Goal: Transaction & Acquisition: Purchase product/service

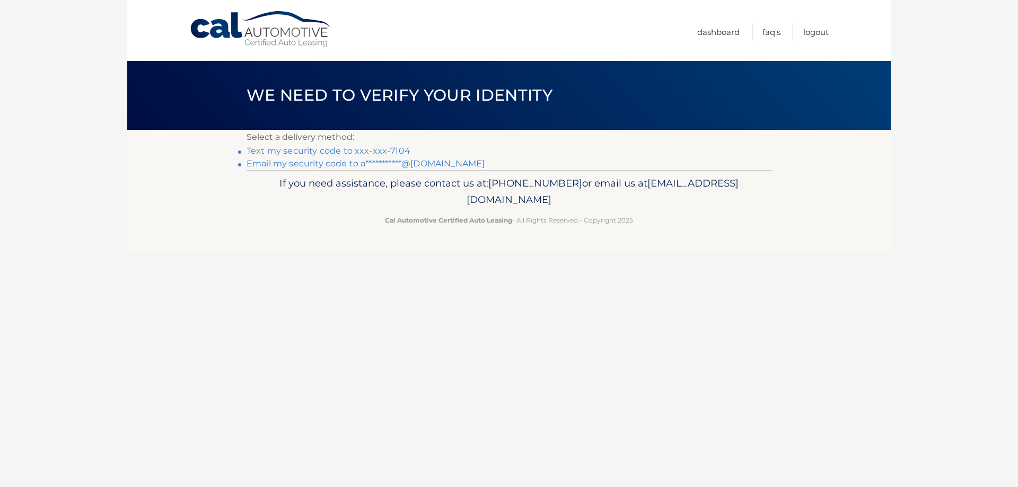
click at [392, 151] on link "Text my security code to xxx-xxx-7104" at bounding box center [329, 151] width 164 height 10
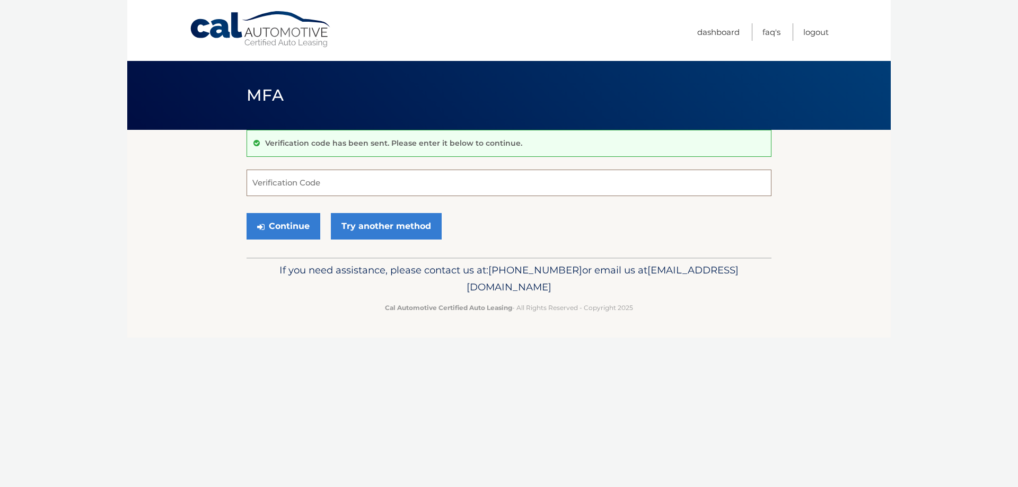
click at [320, 187] on input "Verification Code" at bounding box center [509, 183] width 525 height 27
type input "350429"
click at [295, 228] on button "Continue" at bounding box center [284, 226] width 74 height 27
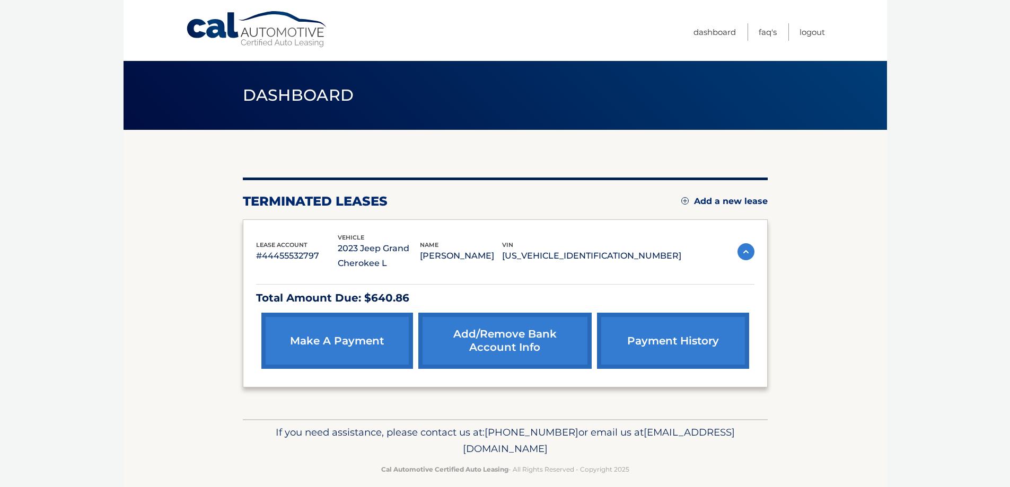
click at [307, 346] on link "make a payment" at bounding box center [337, 341] width 152 height 56
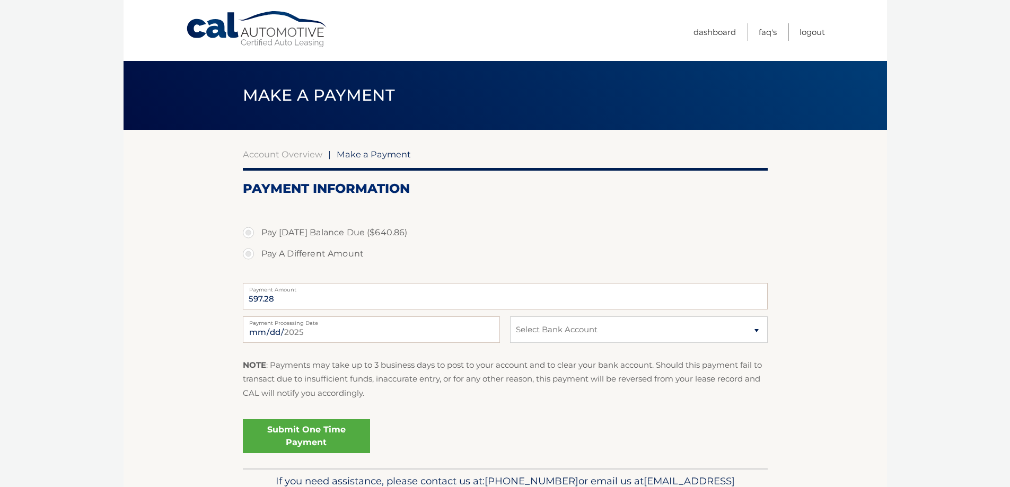
click at [313, 256] on label "Pay A Different Amount" at bounding box center [505, 253] width 525 height 21
click at [258, 256] on input "Pay A Different Amount" at bounding box center [252, 251] width 11 height 17
radio input "true"
click at [551, 333] on select "Select Bank Account Savings ALLY BANK *****6064 Checking S &amp; T BANK *****48…" at bounding box center [638, 330] width 257 height 27
click at [275, 292] on label "Payment Amount" at bounding box center [505, 287] width 525 height 8
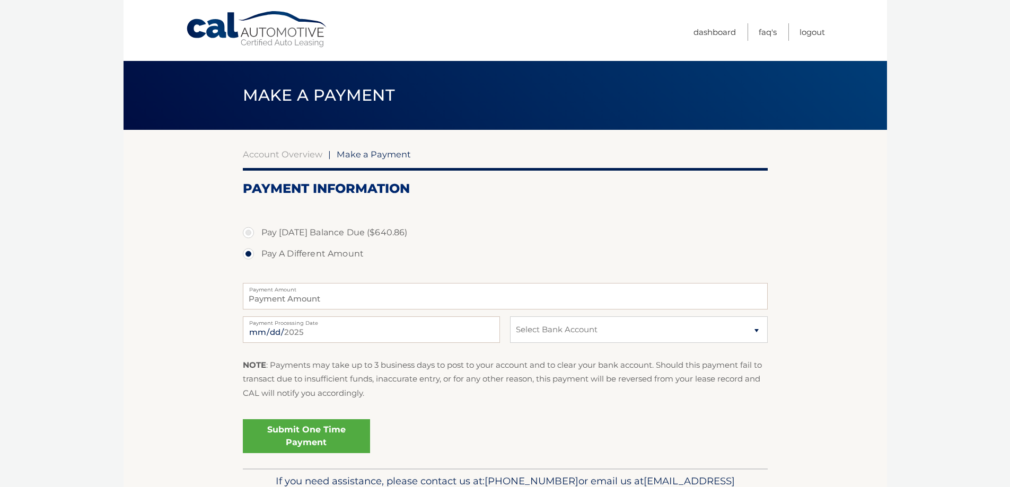
click at [275, 292] on input "Payment Amount" at bounding box center [505, 296] width 525 height 27
click at [503, 336] on div "2025-09-23 Payment Processing Date This payment is scheduled after your grace p…" at bounding box center [505, 336] width 525 height 38
click at [539, 344] on div "2025-09-23 Payment Processing Date This payment is scheduled after your grace p…" at bounding box center [505, 336] width 525 height 38
click at [541, 336] on select "Select Bank Account Savings ALLY BANK *****6064 Checking S &amp; T BANK *****48…" at bounding box center [638, 330] width 257 height 27
select select "YjM4NTA2ZDYtYTc3ZC00NzdlLWFjMzktNzZkNTcxMDBiOGEy"
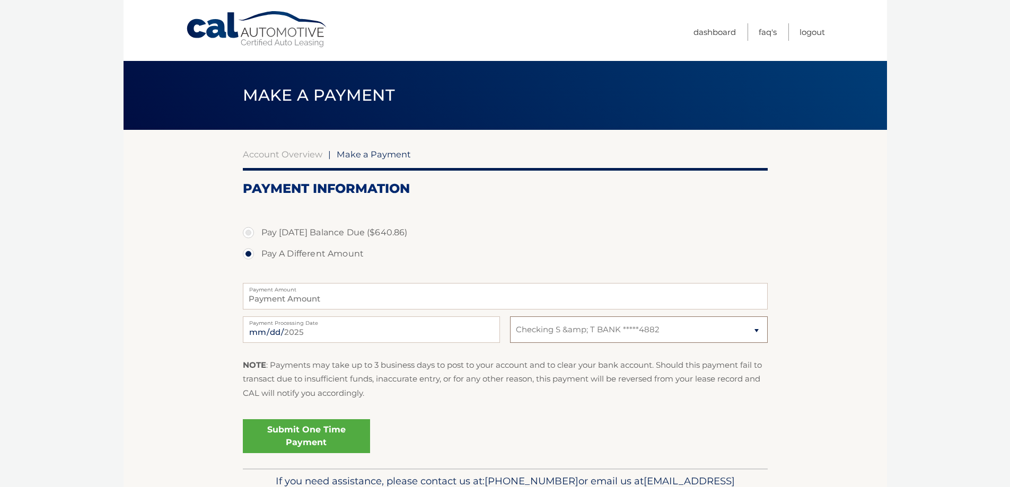
click at [510, 317] on select "Select Bank Account Savings ALLY BANK *****6064 Checking S &amp; T BANK *****48…" at bounding box center [638, 330] width 257 height 27
click at [288, 288] on label "Payment Amount" at bounding box center [505, 287] width 525 height 8
click at [288, 288] on input "Payment Amount" at bounding box center [505, 296] width 525 height 27
click at [288, 293] on input "Payment Amount" at bounding box center [505, 296] width 525 height 27
click at [429, 401] on div "NOTE : Payments may take up to 3 business days to post to your account and to c…" at bounding box center [505, 383] width 525 height 50
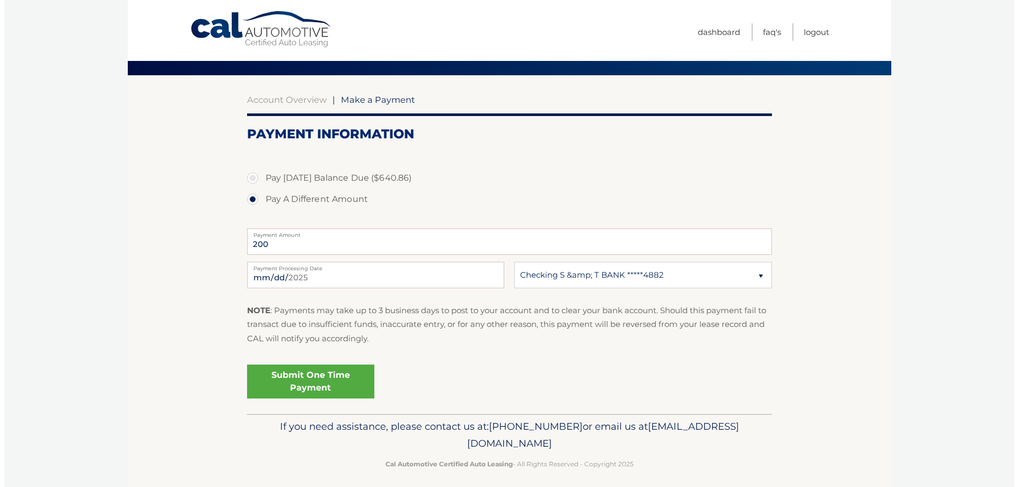
scroll to position [61, 0]
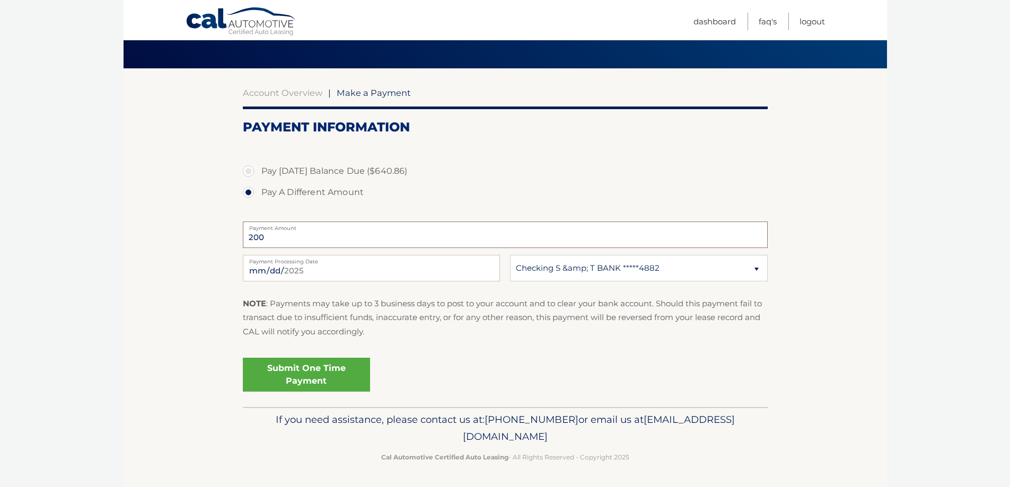
click at [300, 236] on input "200" at bounding box center [505, 235] width 525 height 27
click at [295, 236] on input "200" at bounding box center [505, 235] width 525 height 27
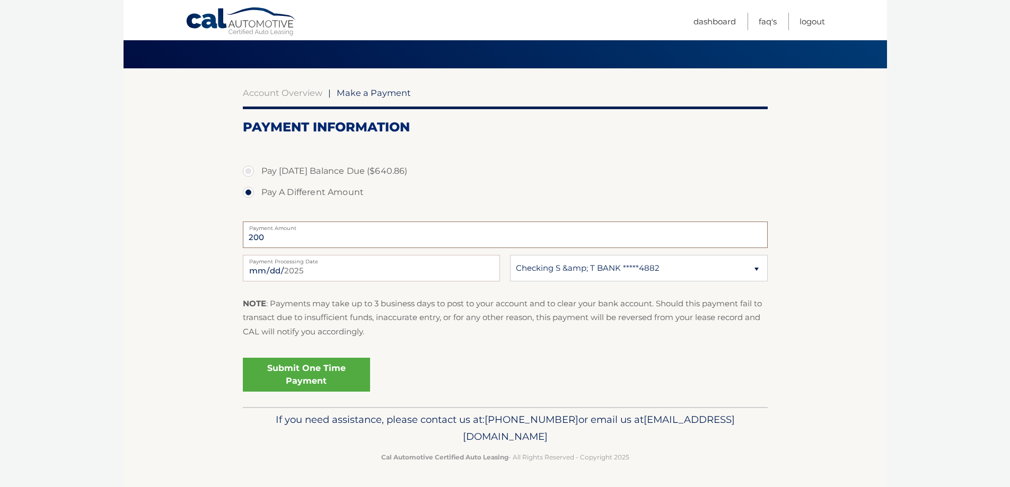
click at [295, 236] on input "200" at bounding box center [505, 235] width 525 height 27
type input "300.00"
click at [309, 366] on link "Submit One Time Payment" at bounding box center [306, 375] width 127 height 34
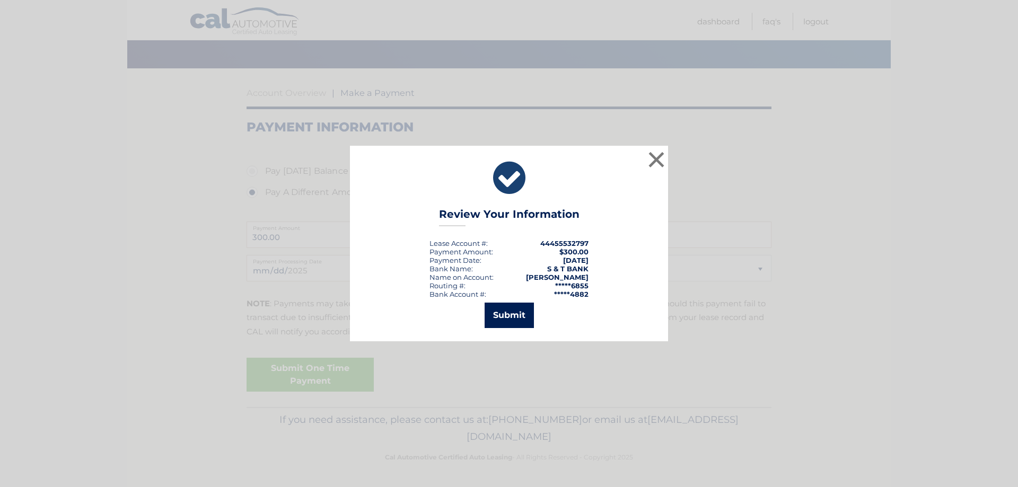
click at [522, 317] on button "Submit" at bounding box center [509, 315] width 49 height 25
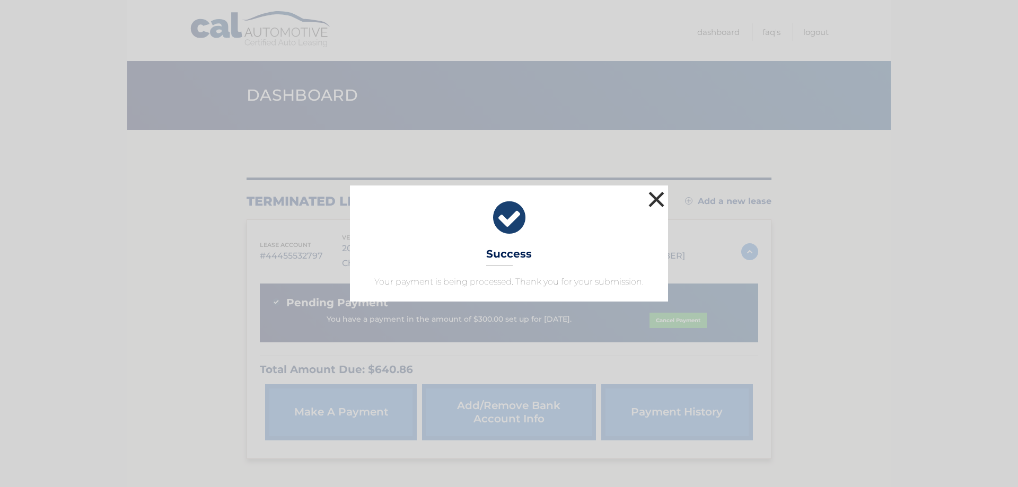
click at [654, 200] on button "×" at bounding box center [656, 199] width 21 height 21
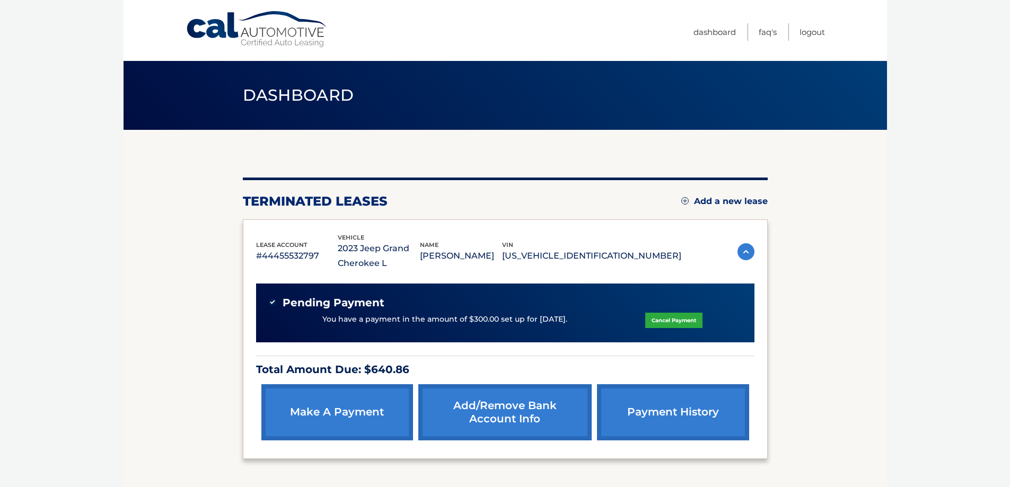
click at [654, 431] on link "payment history" at bounding box center [673, 412] width 152 height 56
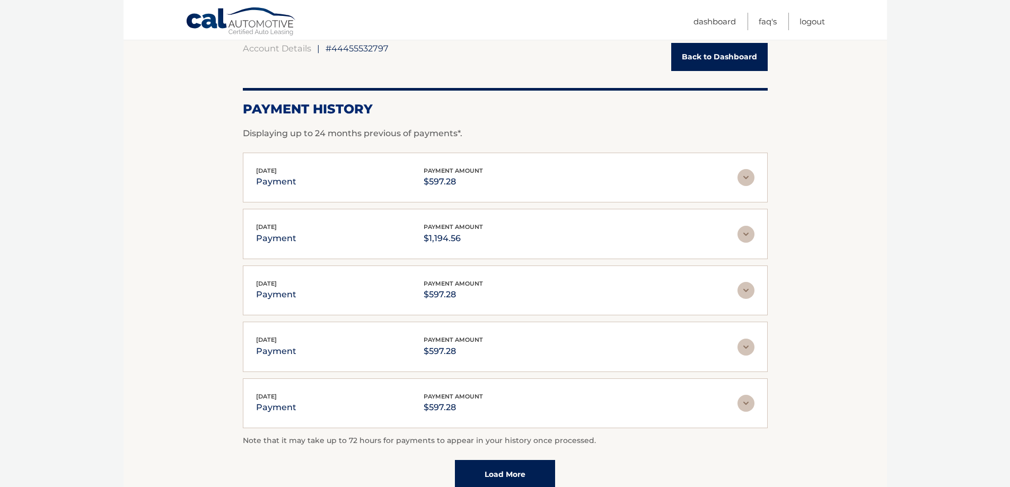
scroll to position [53, 0]
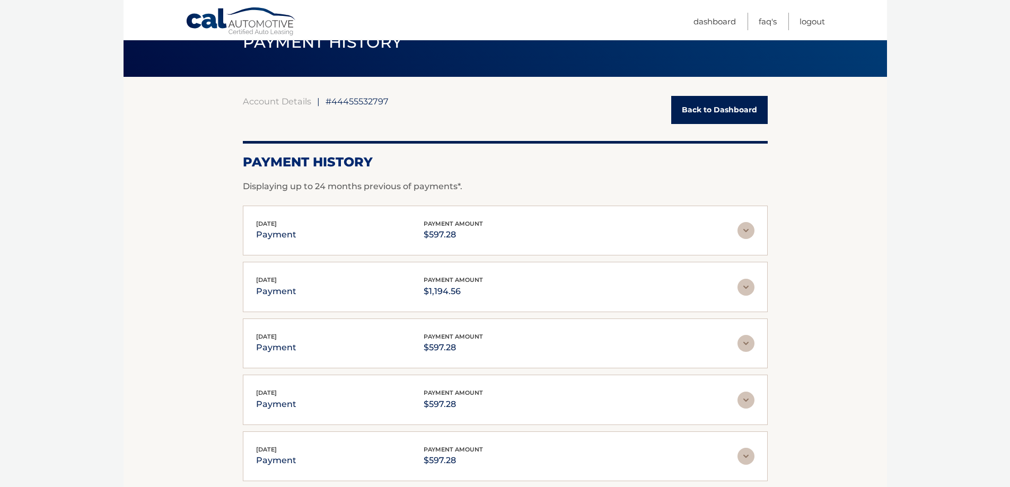
click at [732, 219] on div "[DATE] payment payment amount $597.28" at bounding box center [496, 231] width 481 height 24
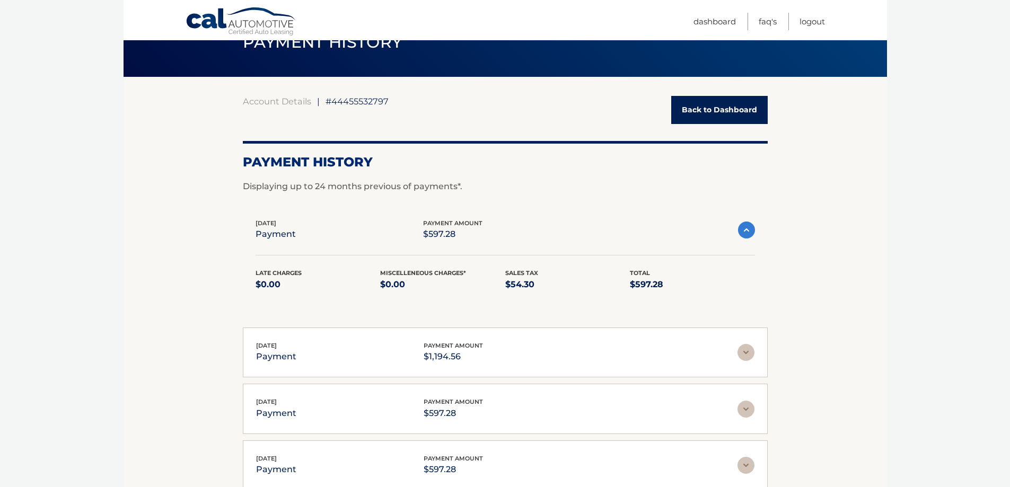
click at [736, 225] on div "[DATE] payment payment amount $597.28" at bounding box center [497, 230] width 482 height 24
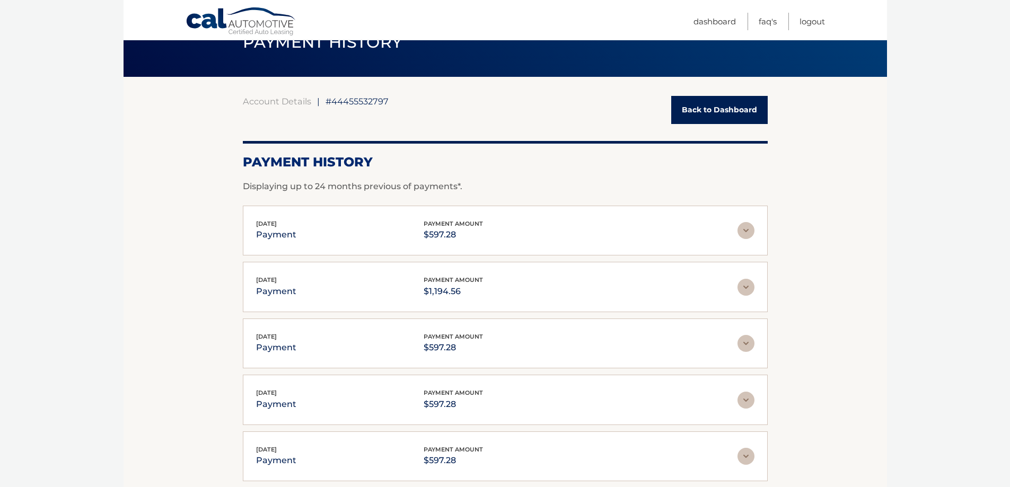
click at [734, 111] on link "Back to Dashboard" at bounding box center [719, 110] width 96 height 28
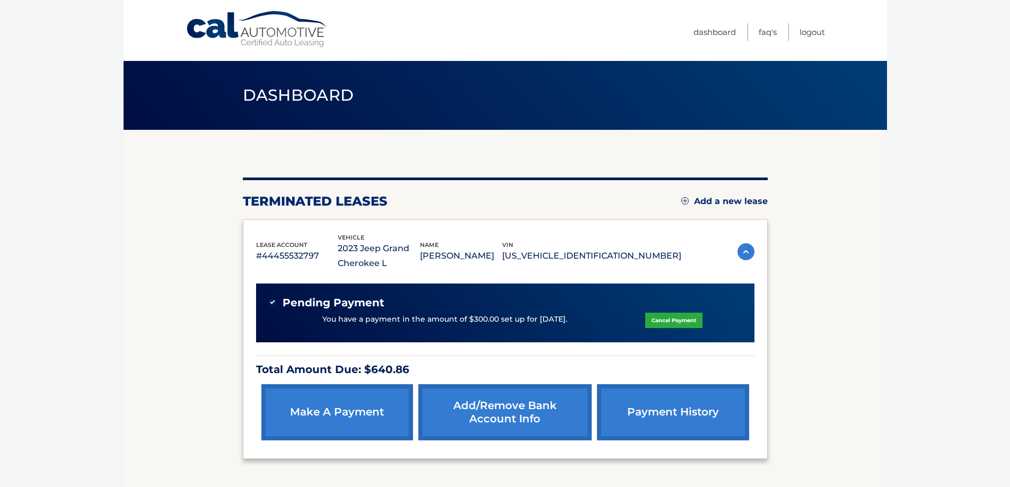
click at [322, 94] on span "Dashboard" at bounding box center [298, 95] width 111 height 20
click at [741, 253] on img at bounding box center [745, 251] width 17 height 17
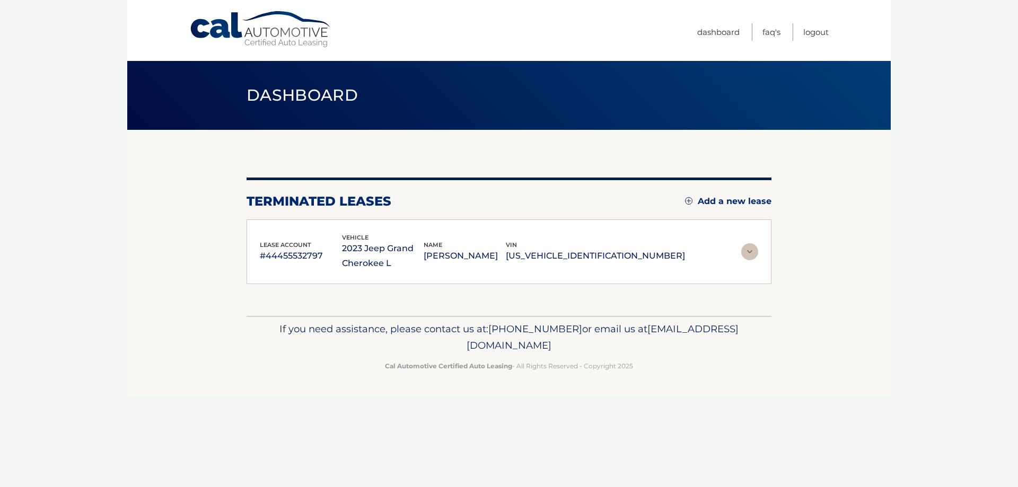
click at [741, 253] on img at bounding box center [749, 251] width 17 height 17
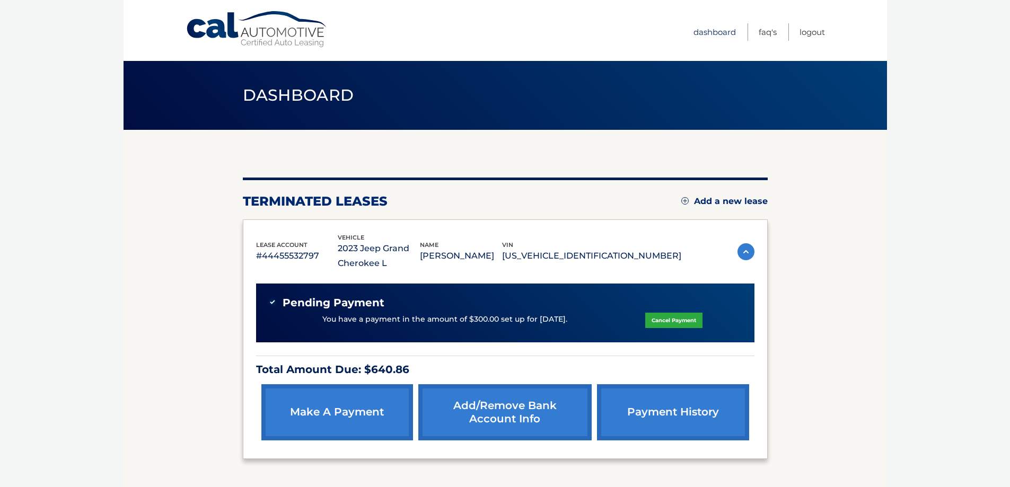
click at [713, 30] on link "Dashboard" at bounding box center [714, 31] width 42 height 17
